Goal: Find specific page/section: Find specific page/section

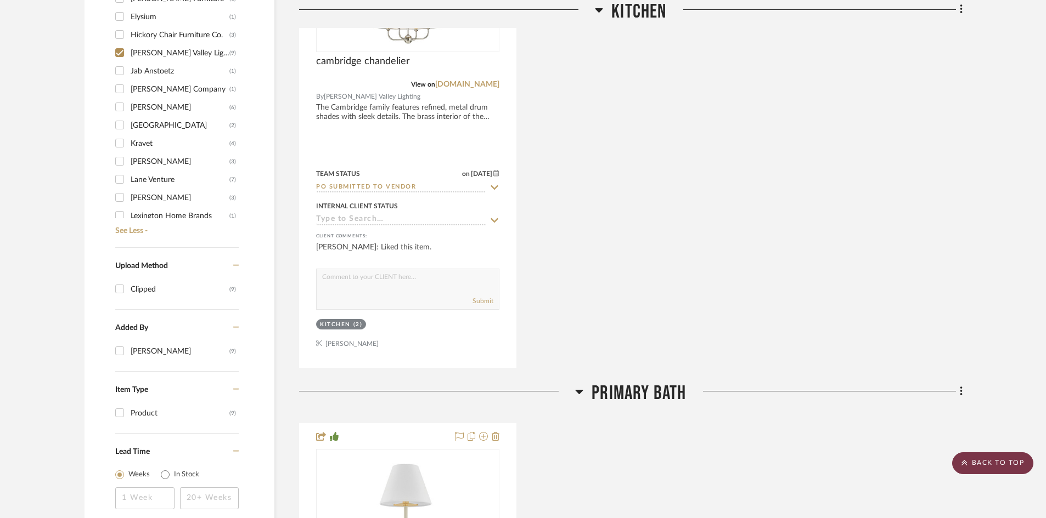
click at [1022, 462] on scroll-to-top-button "BACK TO TOP" at bounding box center [992, 464] width 81 height 22
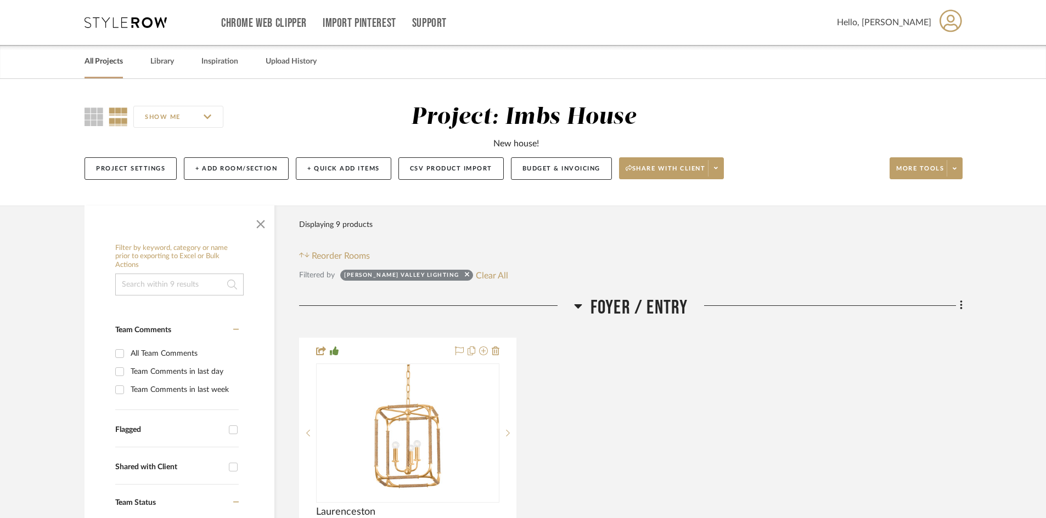
click at [106, 59] on link "All Projects" at bounding box center [103, 61] width 38 height 15
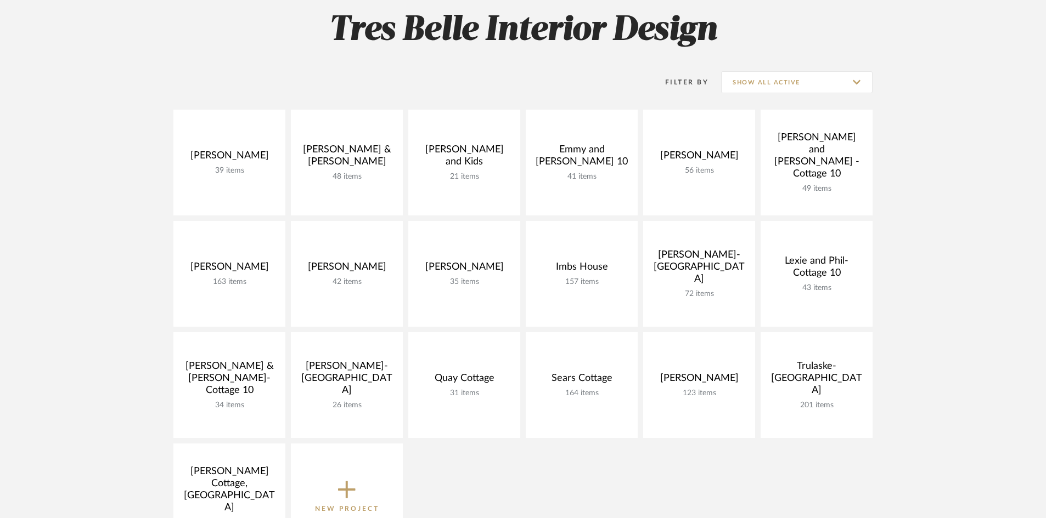
scroll to position [219, 0]
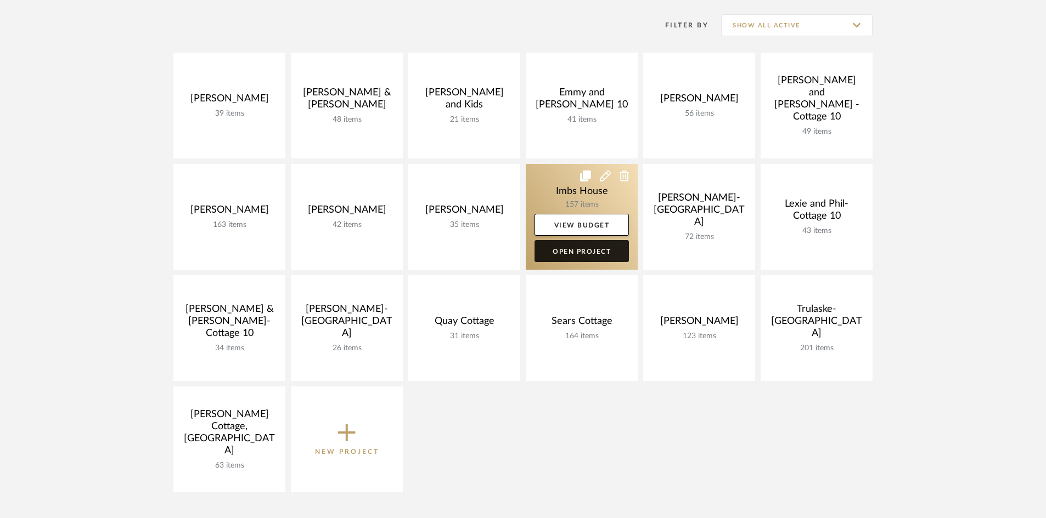
click at [572, 250] on link "Open Project" at bounding box center [581, 251] width 94 height 22
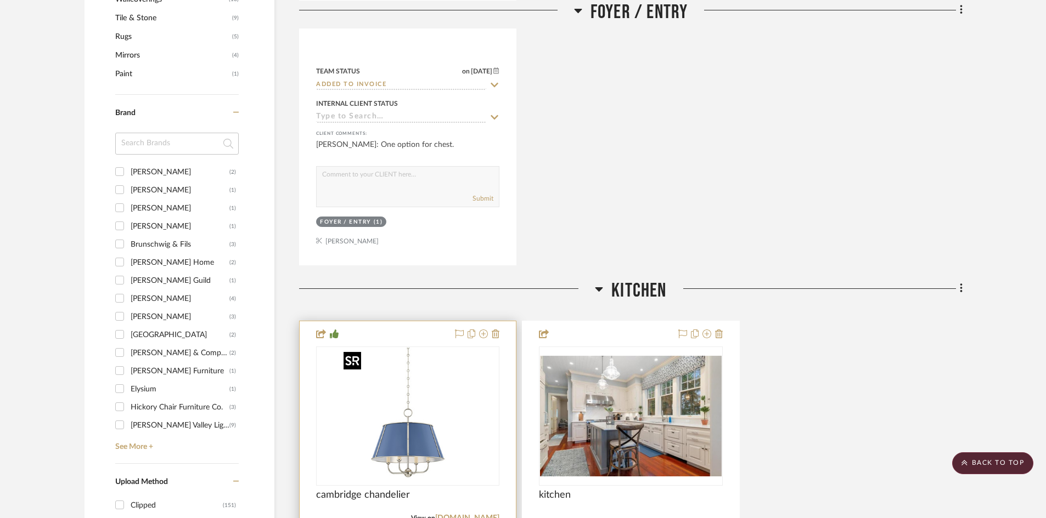
scroll to position [1042, 0]
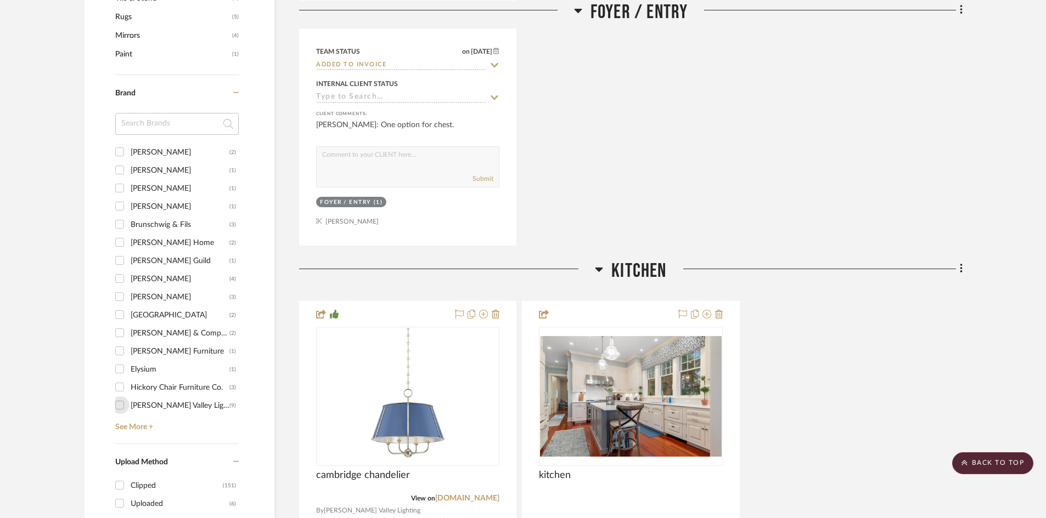
click at [120, 404] on input "[PERSON_NAME] Valley Lighting (9)" at bounding box center [120, 406] width 18 height 18
checkbox input "true"
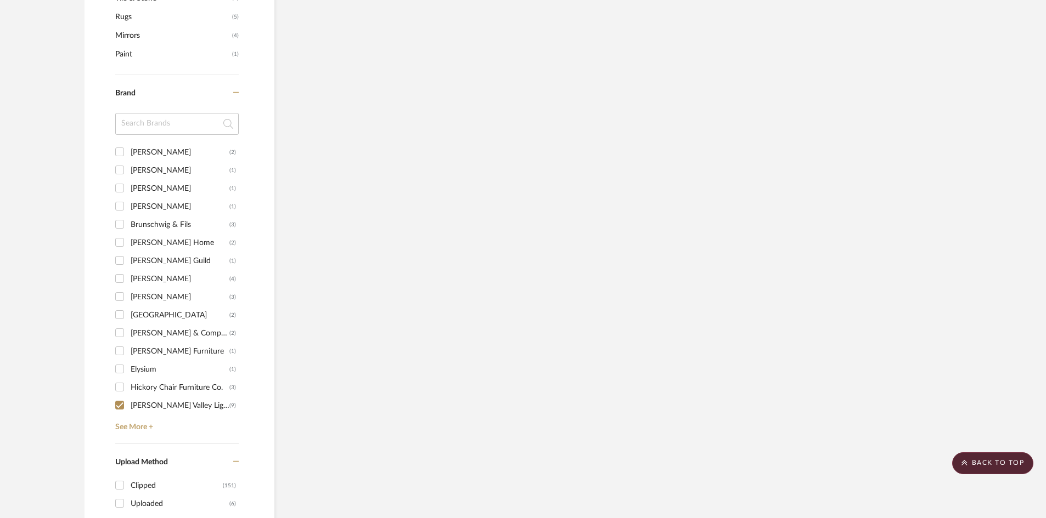
scroll to position [988, 0]
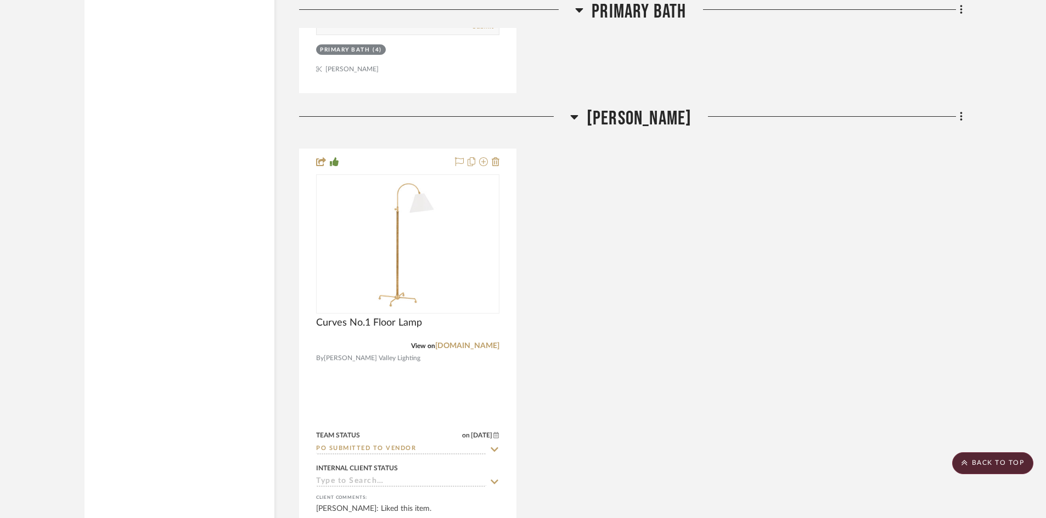
scroll to position [1811, 0]
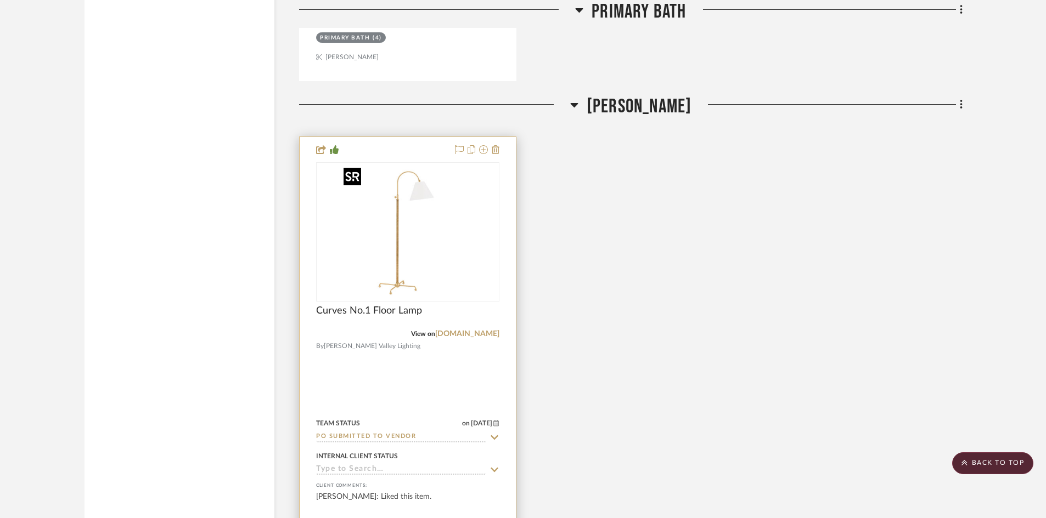
click at [0, 0] on img at bounding box center [0, 0] width 0 height 0
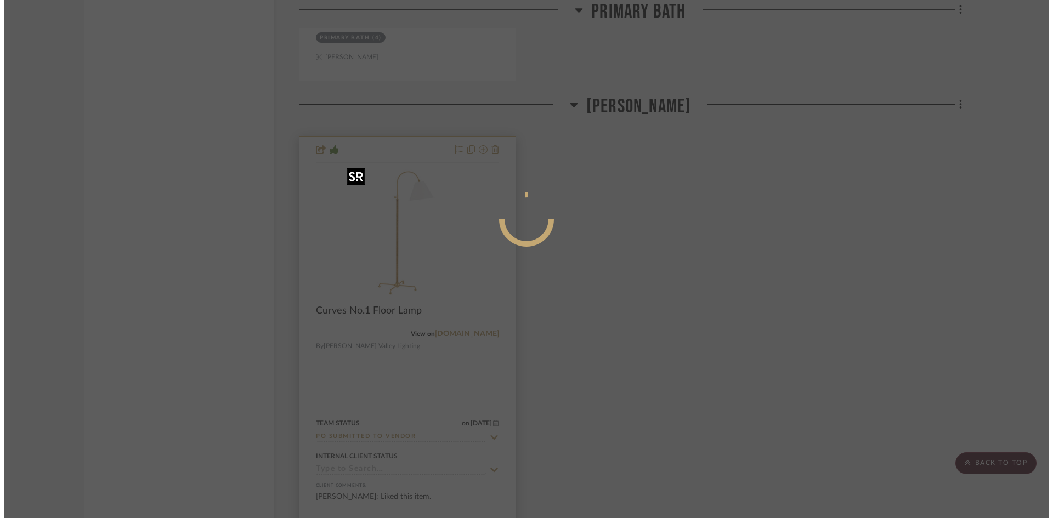
scroll to position [0, 0]
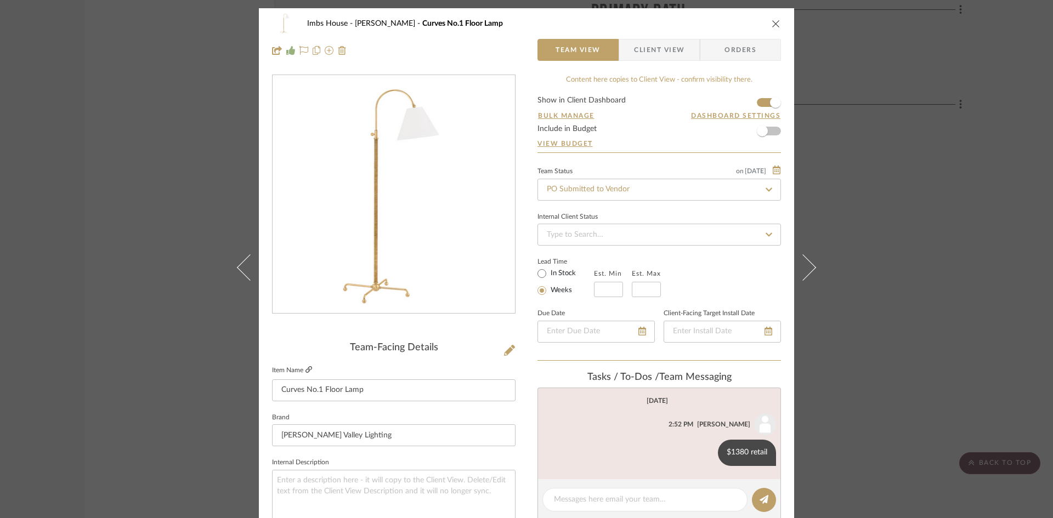
click at [306, 368] on icon at bounding box center [309, 369] width 7 height 7
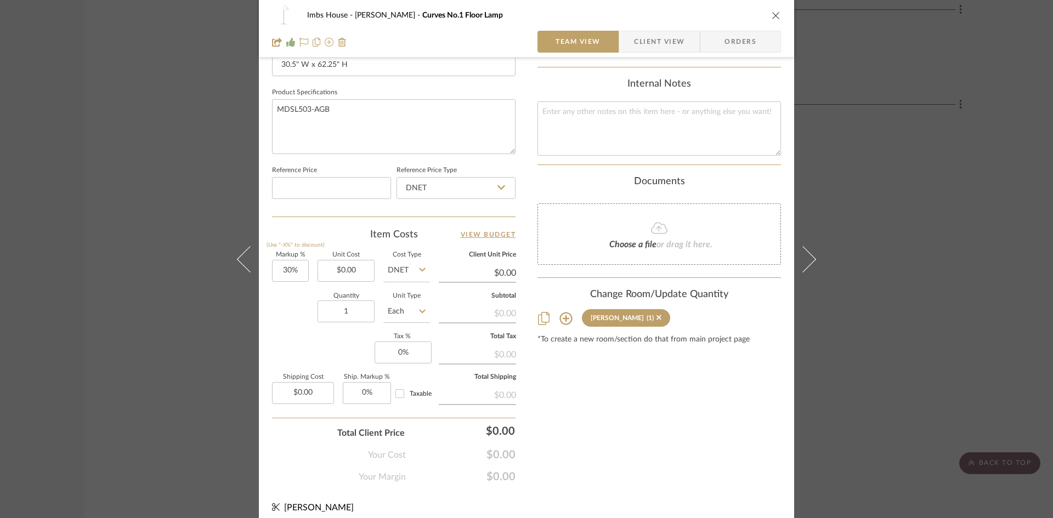
scroll to position [503, 0]
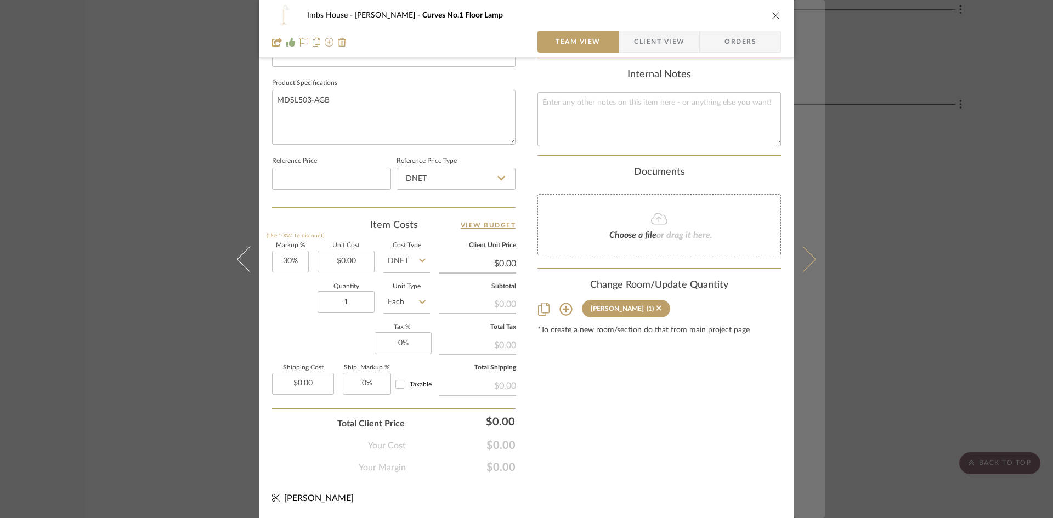
click at [806, 260] on icon at bounding box center [803, 259] width 26 height 26
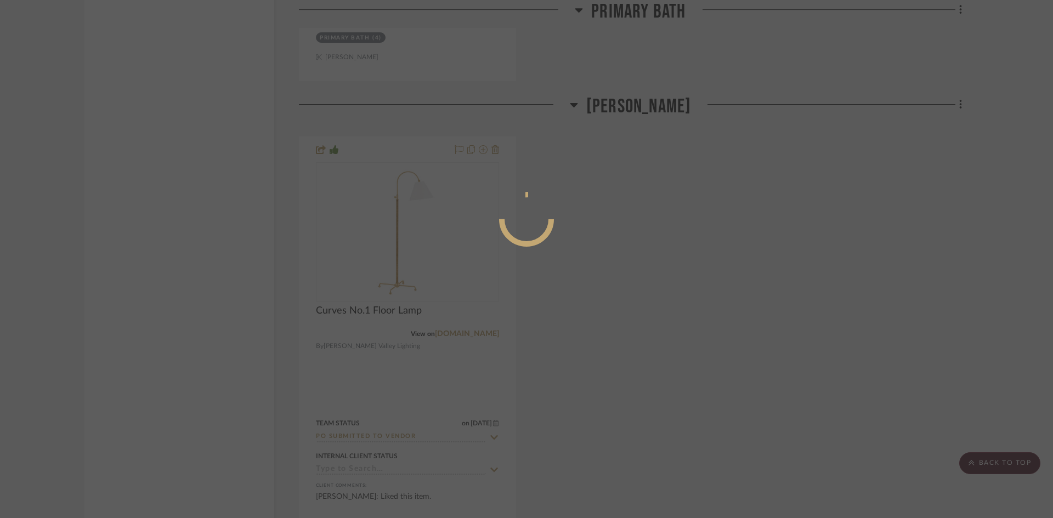
scroll to position [0, 0]
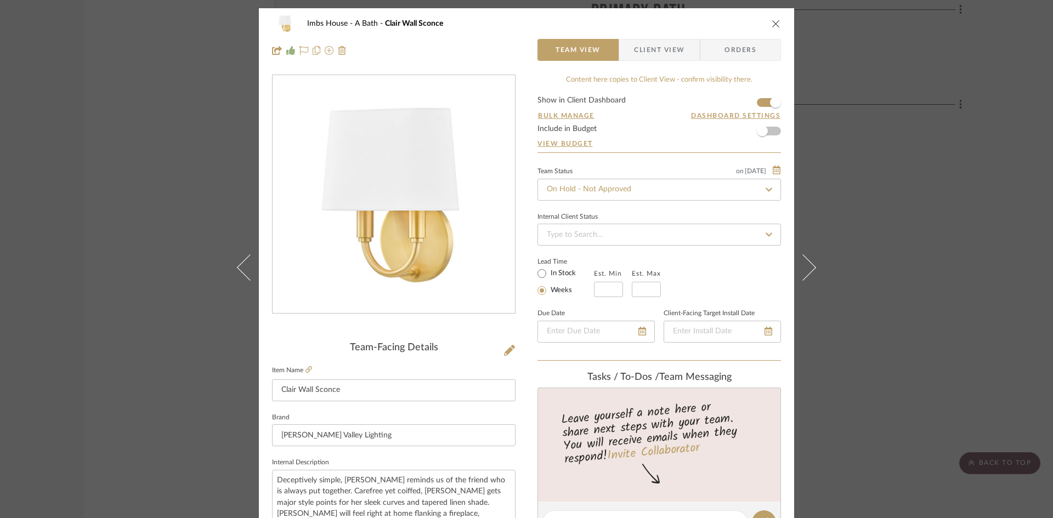
click at [806, 260] on button at bounding box center [809, 267] width 31 height 518
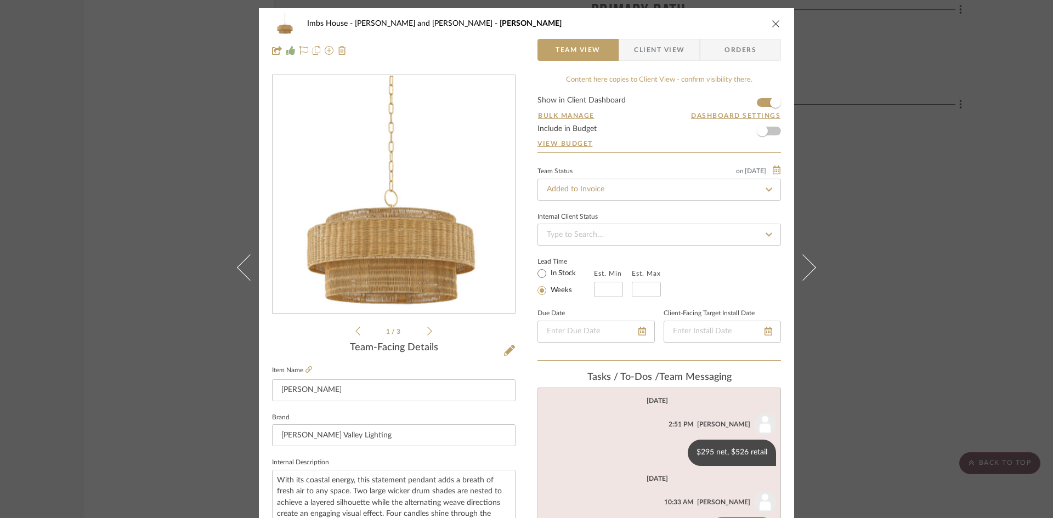
click at [806, 260] on button at bounding box center [809, 267] width 31 height 518
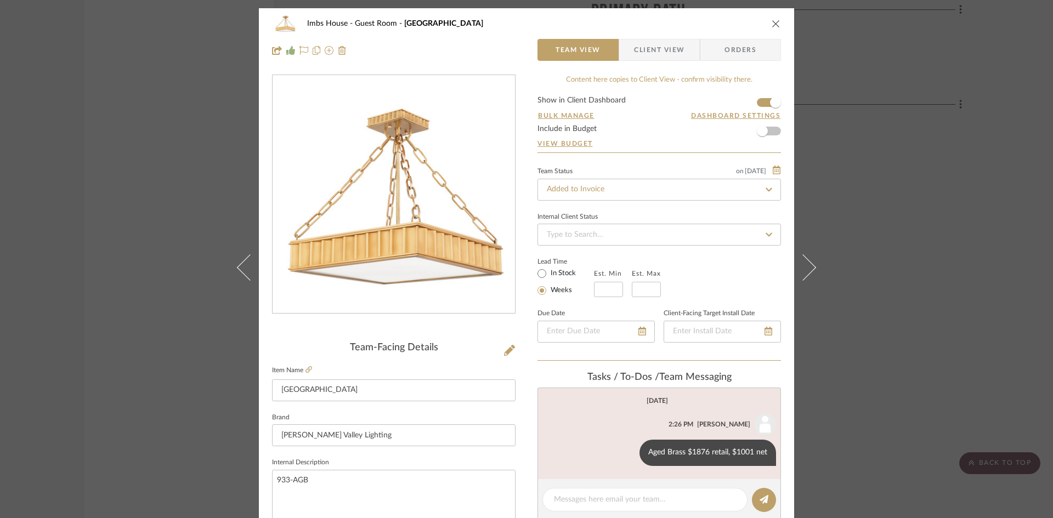
click at [806, 260] on button at bounding box center [809, 267] width 31 height 518
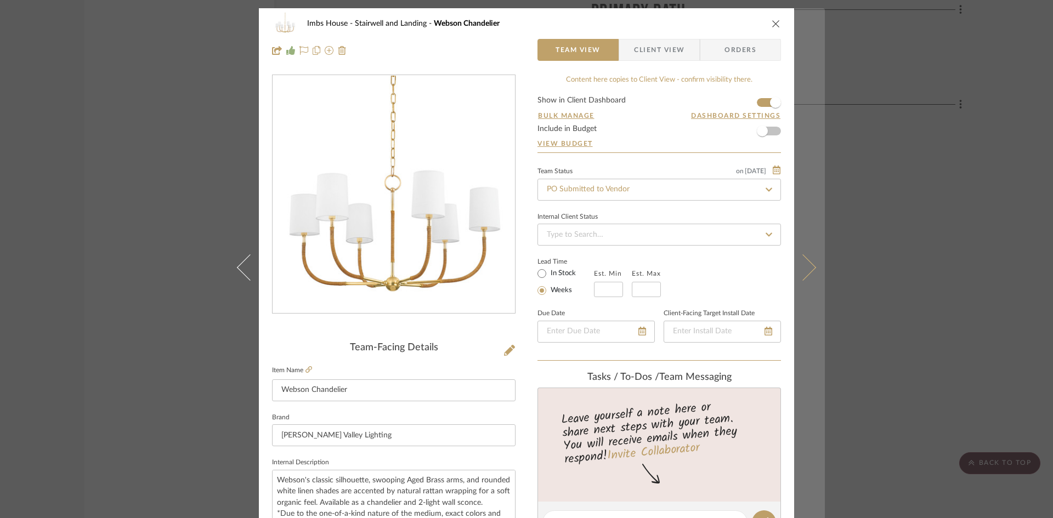
click at [802, 264] on icon at bounding box center [803, 267] width 26 height 26
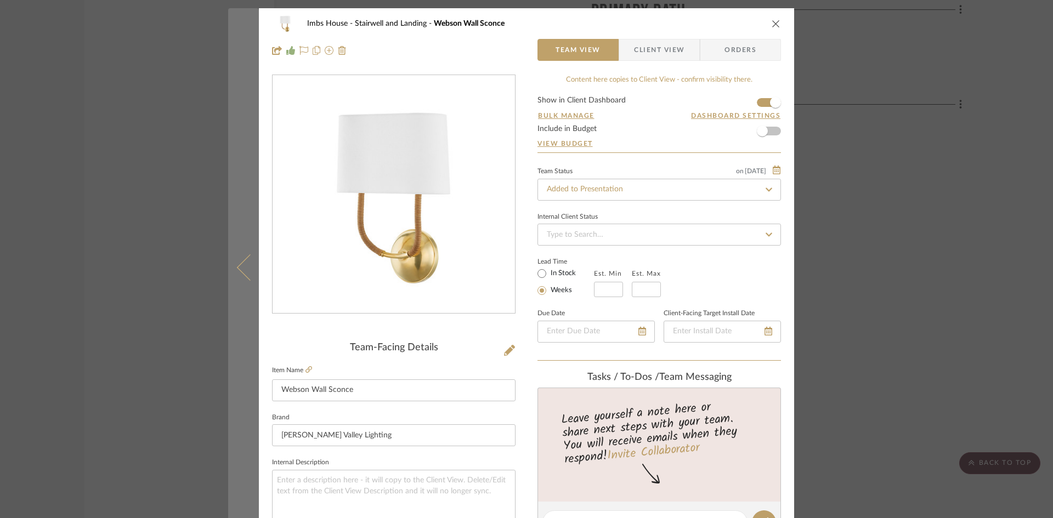
click at [237, 265] on icon at bounding box center [250, 267] width 26 height 26
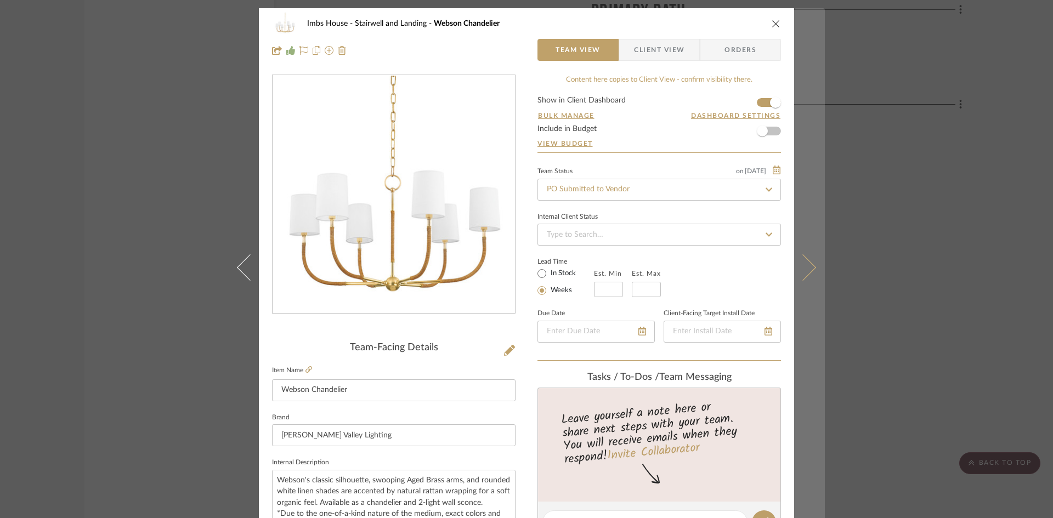
click at [810, 263] on button at bounding box center [809, 267] width 31 height 518
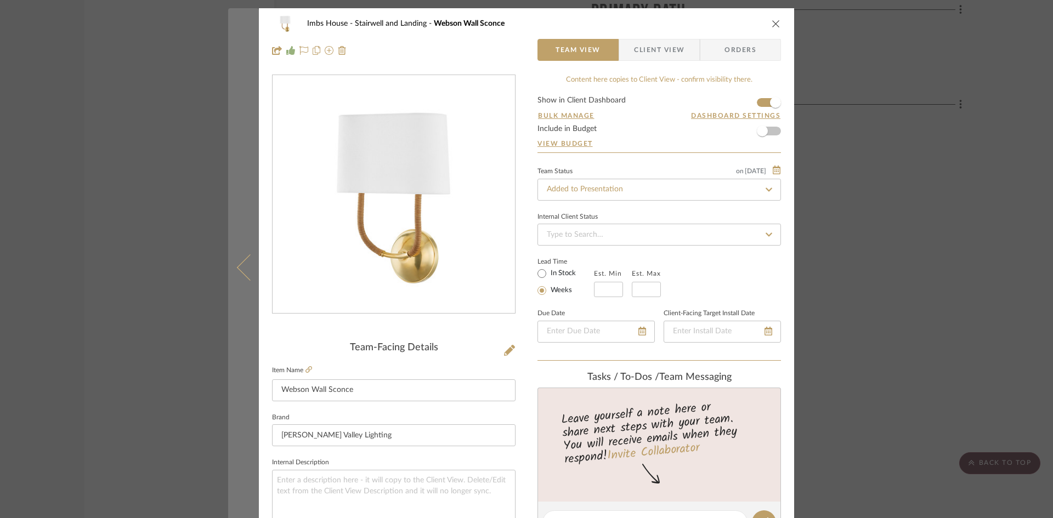
click at [242, 267] on icon at bounding box center [250, 267] width 26 height 26
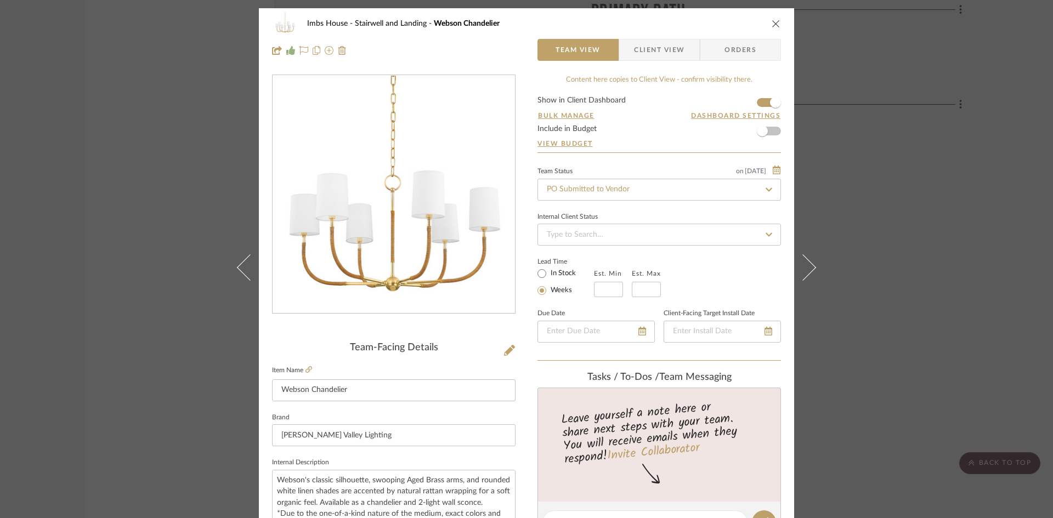
click at [242, 267] on icon at bounding box center [250, 267] width 26 height 26
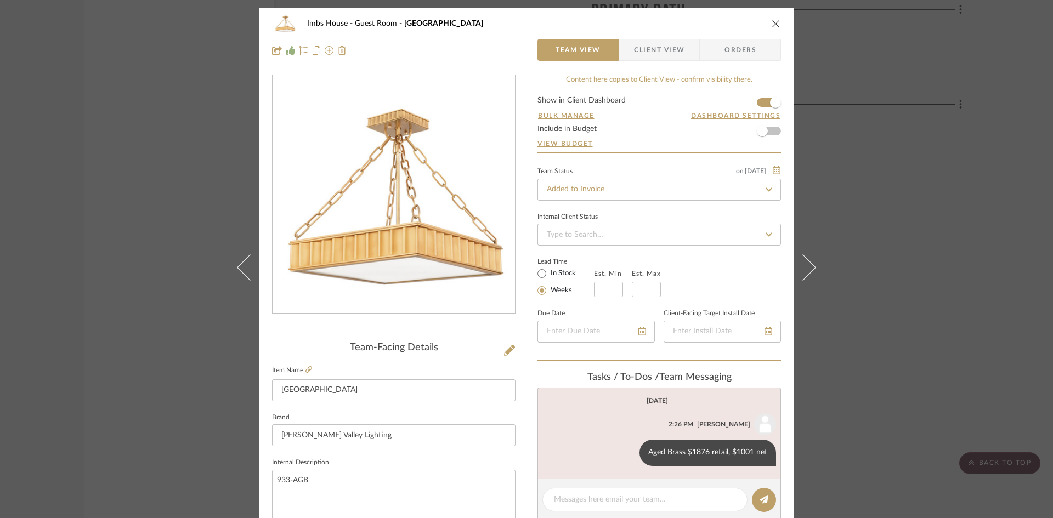
click at [242, 267] on icon at bounding box center [250, 267] width 26 height 26
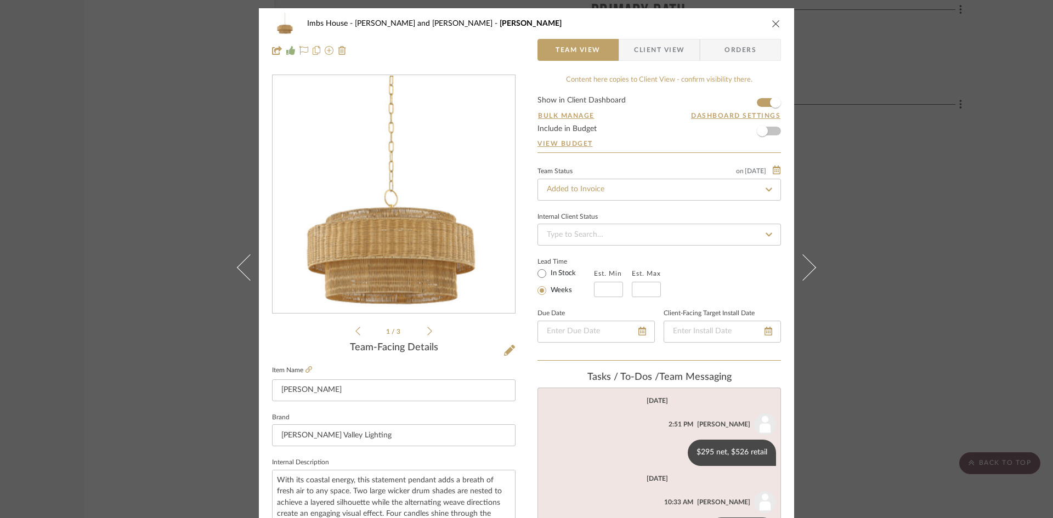
click at [242, 267] on icon at bounding box center [250, 267] width 26 height 26
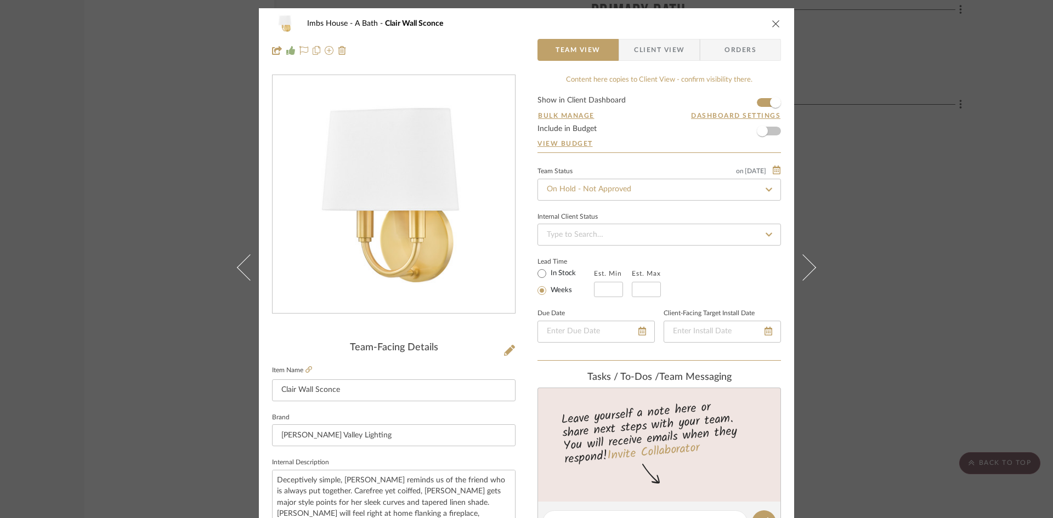
click at [242, 267] on icon at bounding box center [250, 267] width 26 height 26
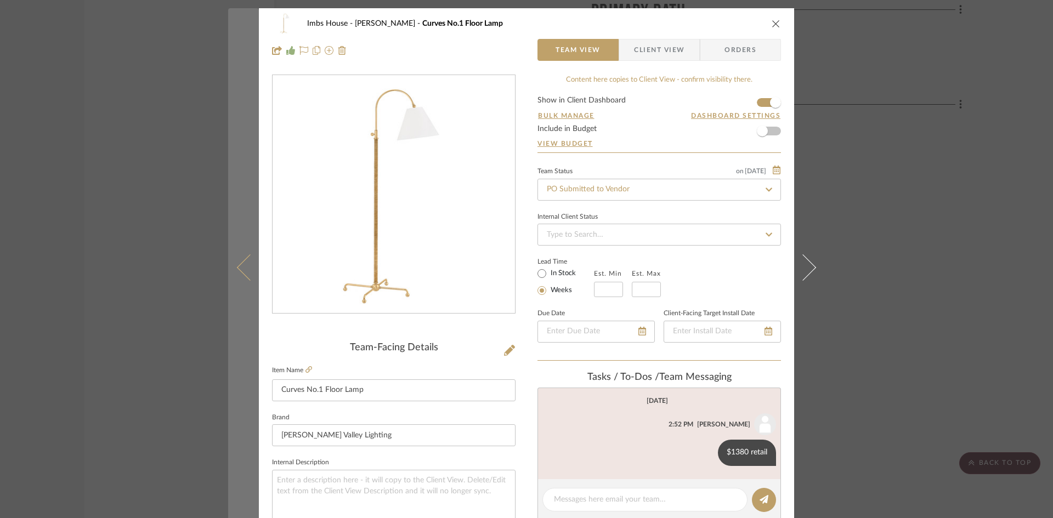
click at [237, 272] on icon at bounding box center [250, 267] width 26 height 26
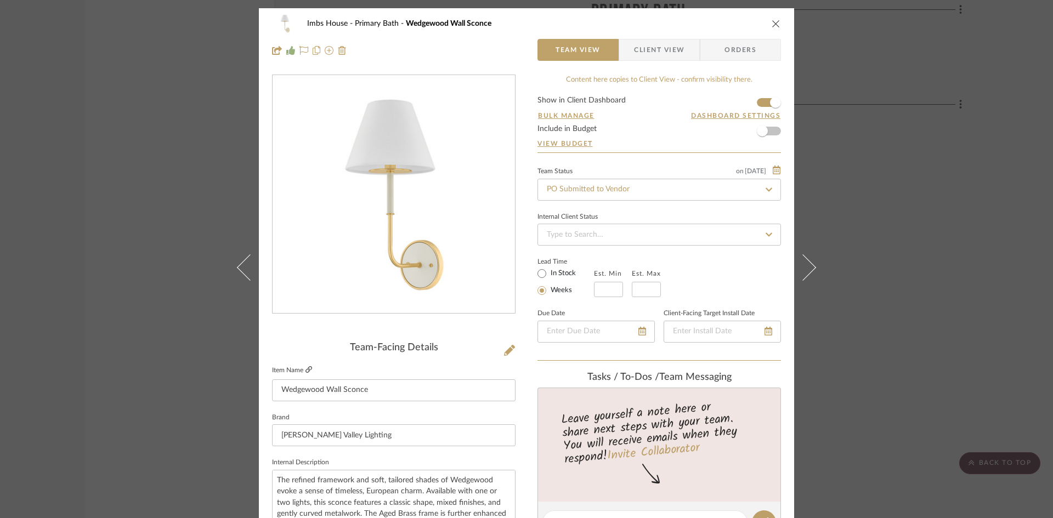
click at [306, 367] on icon at bounding box center [309, 369] width 7 height 7
